Goal: Information Seeking & Learning: Learn about a topic

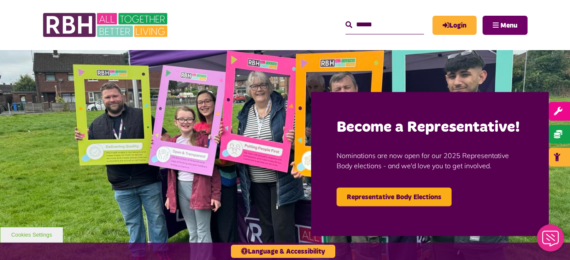
click at [501, 28] on span "Menu" at bounding box center [509, 25] width 17 height 7
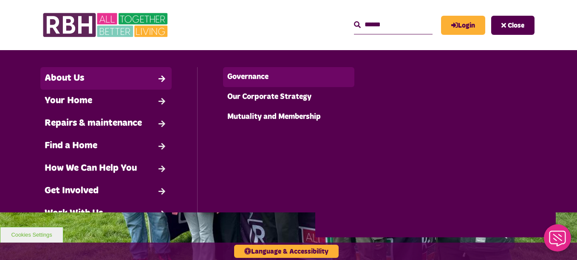
click at [238, 78] on link "Governance" at bounding box center [288, 77] width 131 height 20
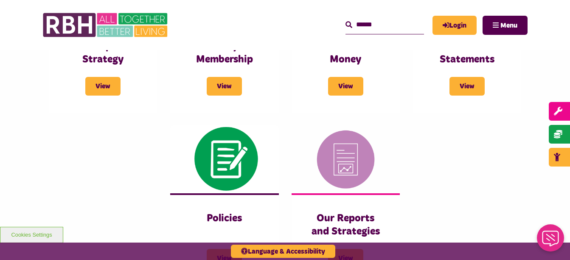
scroll to position [425, 0]
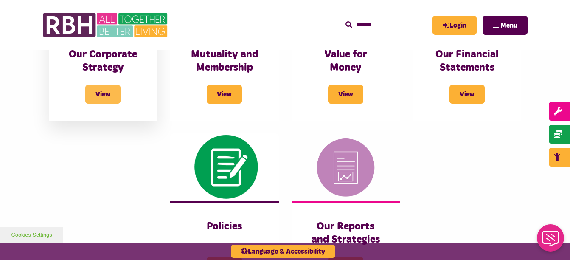
click at [107, 98] on span "View" at bounding box center [102, 94] width 35 height 19
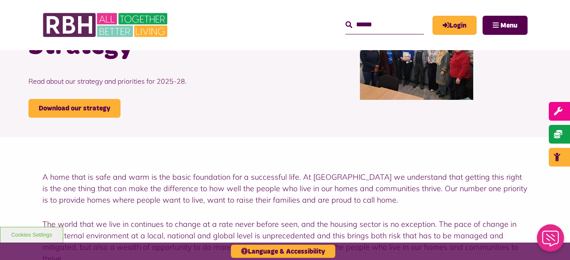
scroll to position [92, 0]
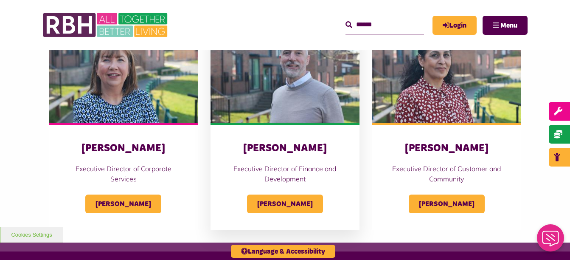
scroll to position [406, 0]
